Goal: Information Seeking & Learning: Learn about a topic

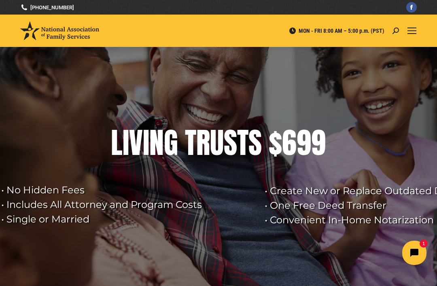
click at [411, 33] on div "Mobile menu icon" at bounding box center [411, 30] width 9 height 6
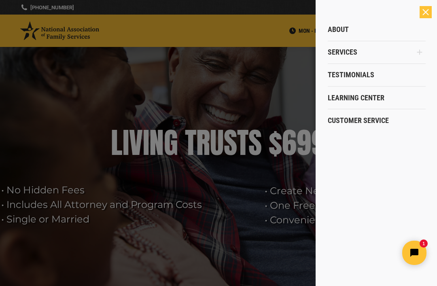
click at [396, 52] on link "Services" at bounding box center [370, 52] width 86 height 23
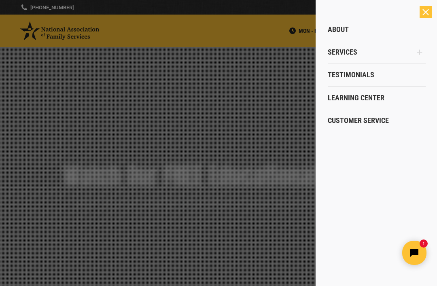
click at [418, 51] on icon "Main Menu" at bounding box center [419, 52] width 6 height 6
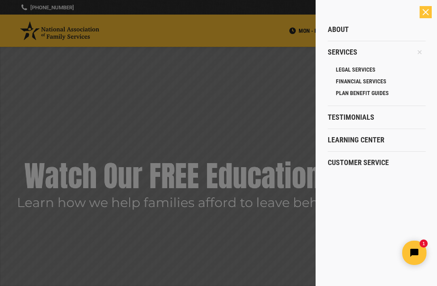
click at [263, 85] on div at bounding box center [218, 143] width 437 height 286
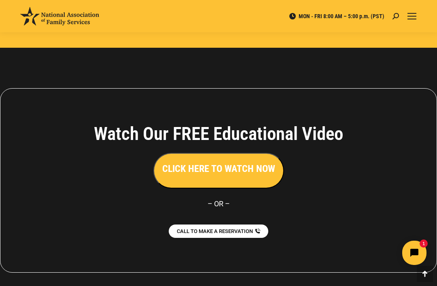
scroll to position [1808, 0]
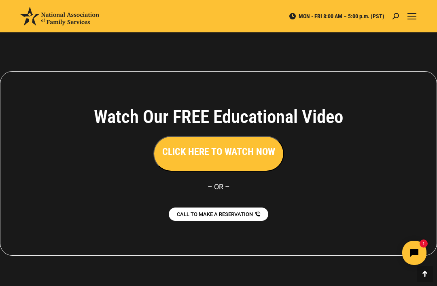
click at [198, 145] on h3 "CLICK HERE TO WATCH NOW" at bounding box center [218, 152] width 113 height 14
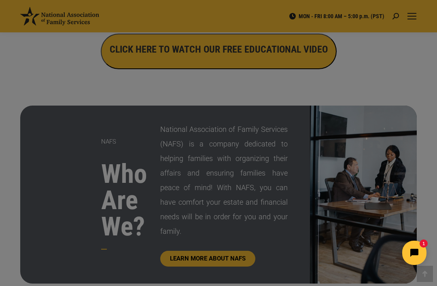
scroll to position [0, 0]
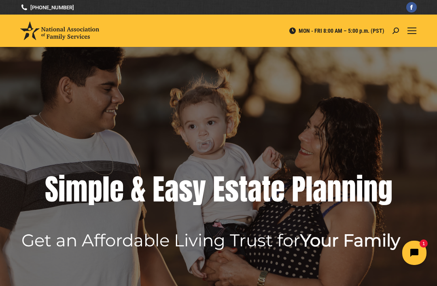
click at [410, 31] on div "Mobile menu icon" at bounding box center [411, 30] width 9 height 6
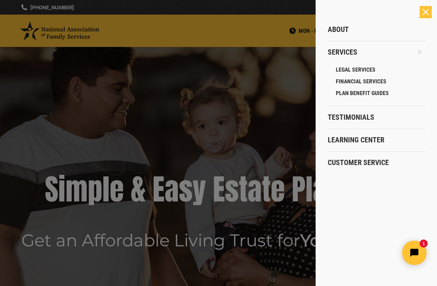
click at [362, 137] on span "Learning Center" at bounding box center [355, 139] width 57 height 9
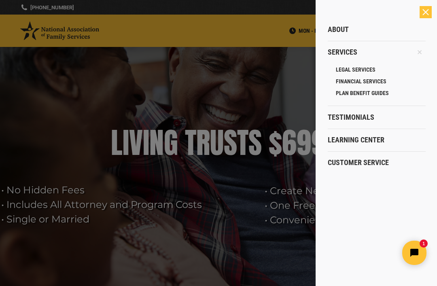
click at [366, 65] on link "LEGAL SERVICES" at bounding box center [381, 69] width 90 height 12
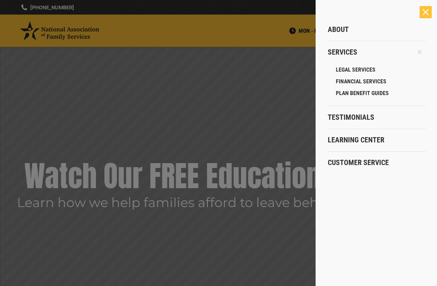
click at [342, 32] on span "About" at bounding box center [337, 29] width 21 height 9
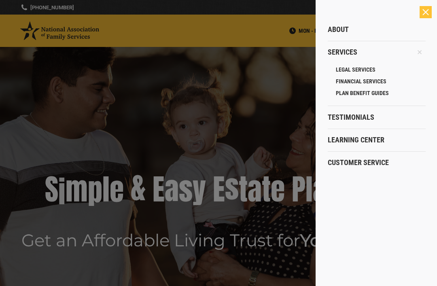
click at [349, 57] on link "Services" at bounding box center [370, 52] width 86 height 23
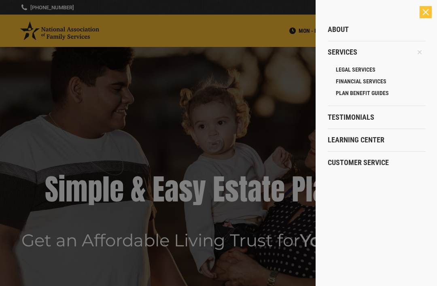
click at [365, 72] on span "LEGAL SERVICES" at bounding box center [356, 69] width 40 height 7
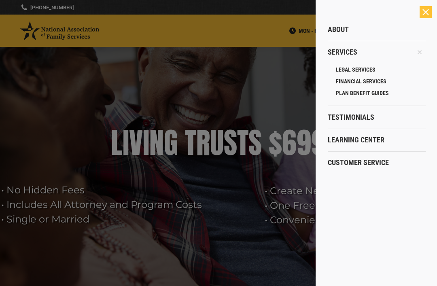
click at [420, 54] on icon "Main Menu" at bounding box center [419, 52] width 9 height 9
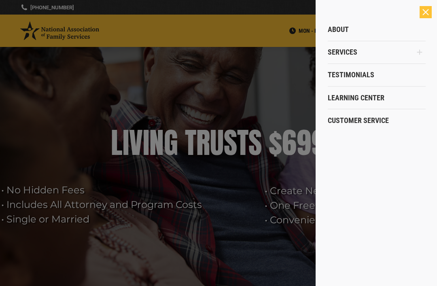
click at [422, 55] on icon "Main Menu" at bounding box center [419, 52] width 6 height 6
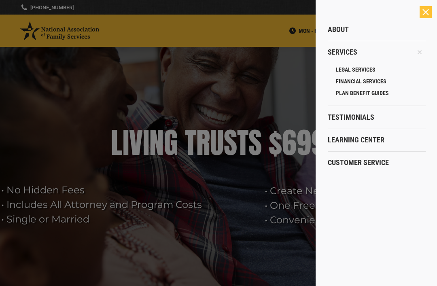
click at [376, 95] on span "PLAN BENEFIT GUIDES" at bounding box center [362, 92] width 53 height 7
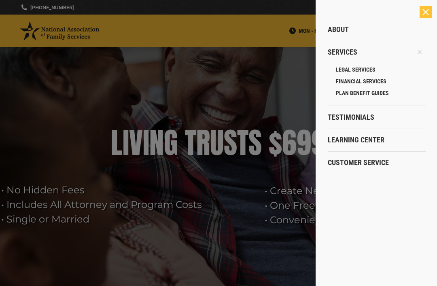
click at [366, 72] on span "LEGAL SERVICES" at bounding box center [356, 69] width 40 height 7
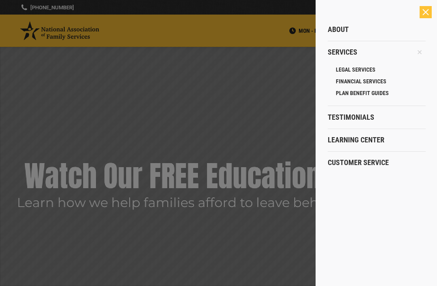
click at [376, 84] on span "FINANCIAL SERVICES" at bounding box center [361, 81] width 51 height 7
click at [363, 73] on span "LEGAL SERVICES" at bounding box center [356, 69] width 40 height 7
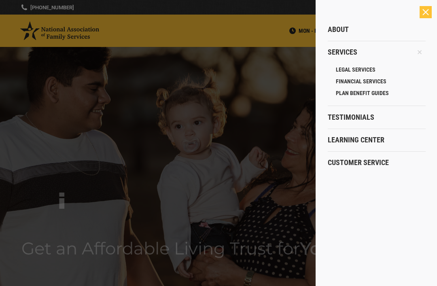
click at [384, 97] on link "PLAN BENEFIT GUIDES" at bounding box center [381, 93] width 90 height 12
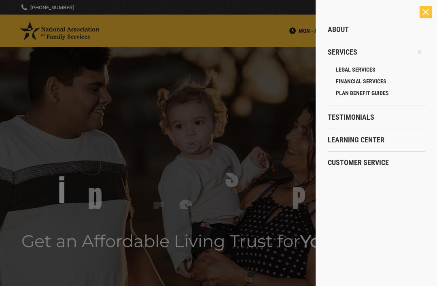
click at [373, 98] on link "PLAN BENEFIT GUIDES" at bounding box center [381, 93] width 90 height 12
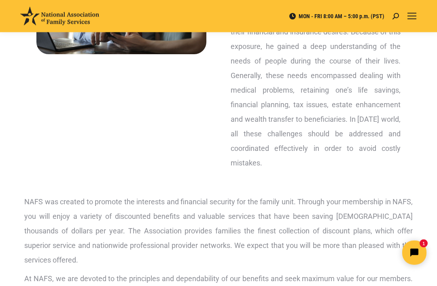
scroll to position [184, 0]
click at [414, 19] on div "Mobile menu icon" at bounding box center [411, 16] width 9 height 6
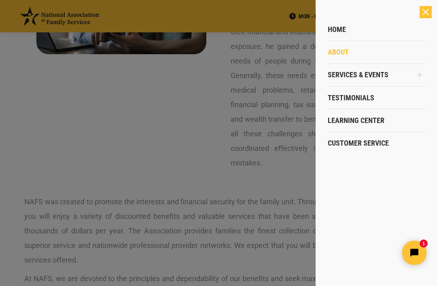
click at [418, 77] on icon "Main Menu" at bounding box center [419, 75] width 6 height 6
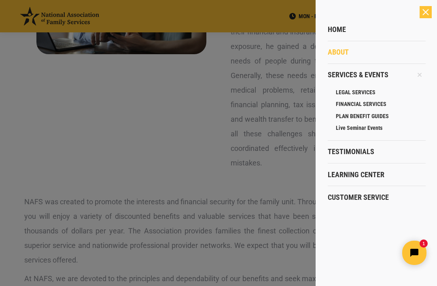
click at [373, 130] on span "Live Seminar Events" at bounding box center [359, 127] width 46 height 7
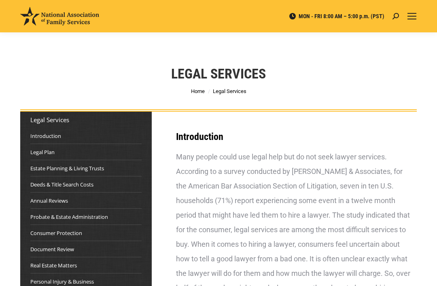
scroll to position [782, 0]
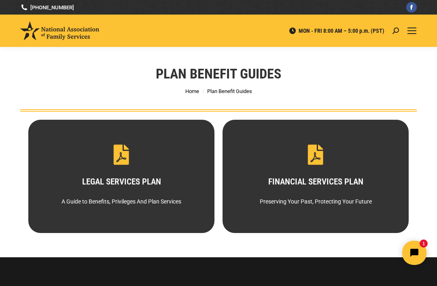
click at [395, 30] on icon at bounding box center [395, 30] width 6 height 6
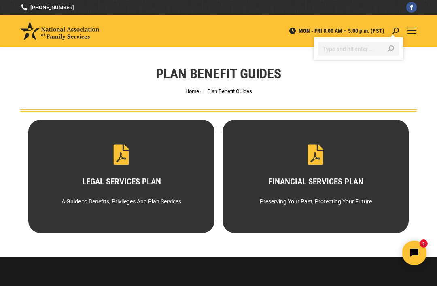
click at [412, 33] on span "Mobile menu icon" at bounding box center [411, 33] width 9 height 1
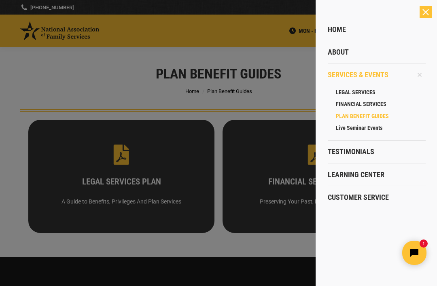
click at [425, 17] on div "Close" at bounding box center [425, 12] width 12 height 12
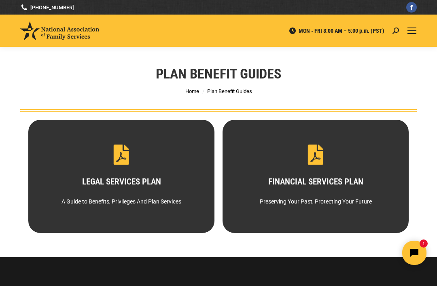
click at [394, 33] on icon at bounding box center [395, 30] width 6 height 6
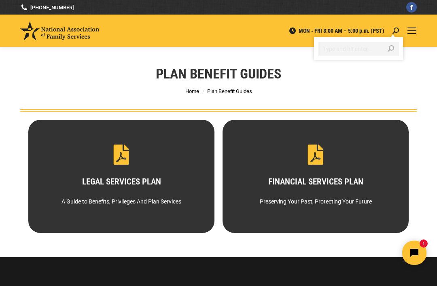
click at [364, 53] on input "Search" at bounding box center [358, 49] width 81 height 14
type input "Live seminar event"
click input "Go!" at bounding box center [0, 0] width 0 height 0
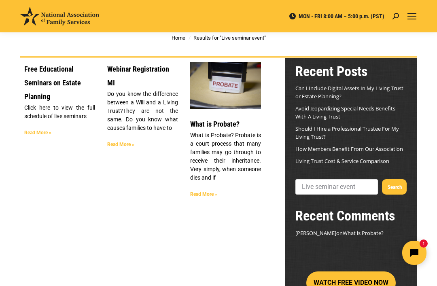
click at [393, 186] on button "Search" at bounding box center [394, 186] width 25 height 15
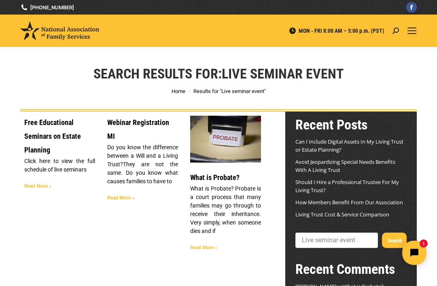
click at [414, 29] on div "Mobile menu icon" at bounding box center [411, 30] width 9 height 6
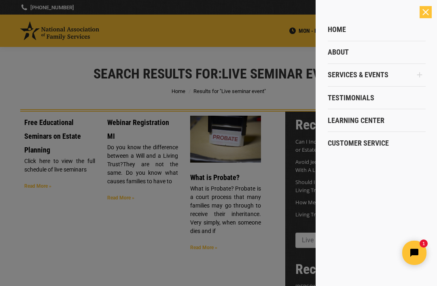
click at [420, 74] on icon "Main Menu" at bounding box center [419, 74] width 5 height 5
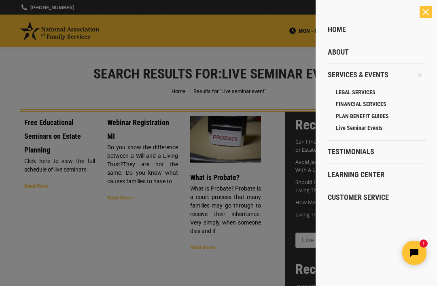
click at [146, 220] on div at bounding box center [218, 143] width 437 height 286
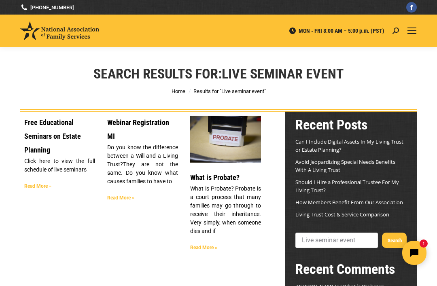
click at [414, 29] on div "Mobile menu icon" at bounding box center [411, 30] width 9 height 6
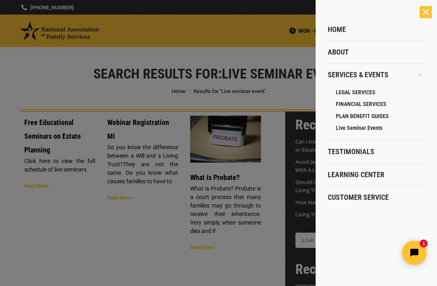
click at [426, 12] on span "Close" at bounding box center [425, 12] width 6 height 6
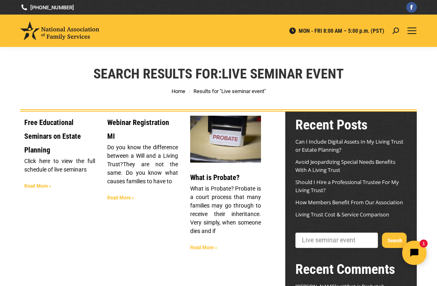
click at [414, 30] on div "Mobile menu icon" at bounding box center [411, 30] width 9 height 6
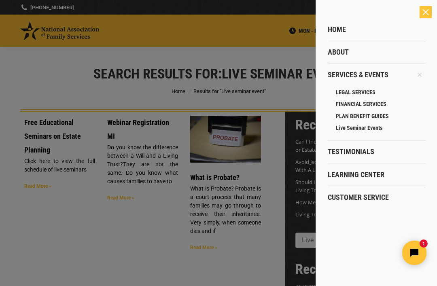
click at [368, 129] on span "Live Seminar Events" at bounding box center [359, 127] width 46 height 7
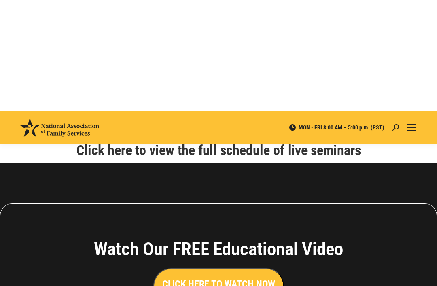
scroll to position [573, 0]
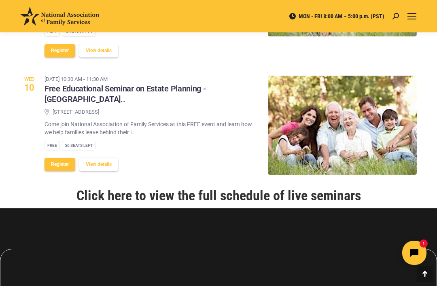
click at [106, 187] on link "Click here to view the full schedule of live seminars" at bounding box center [218, 195] width 284 height 16
